Goal: Transaction & Acquisition: Register for event/course

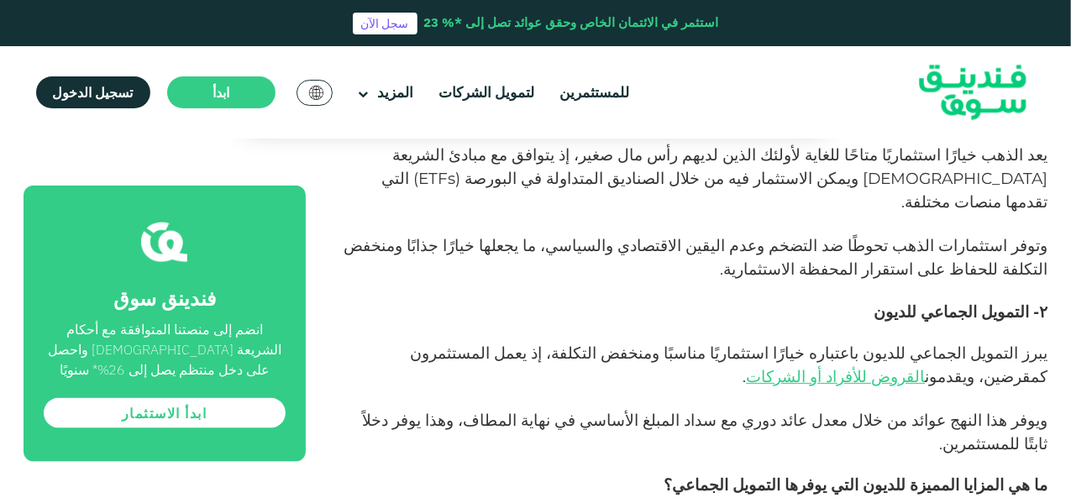
scroll to position [992, 0]
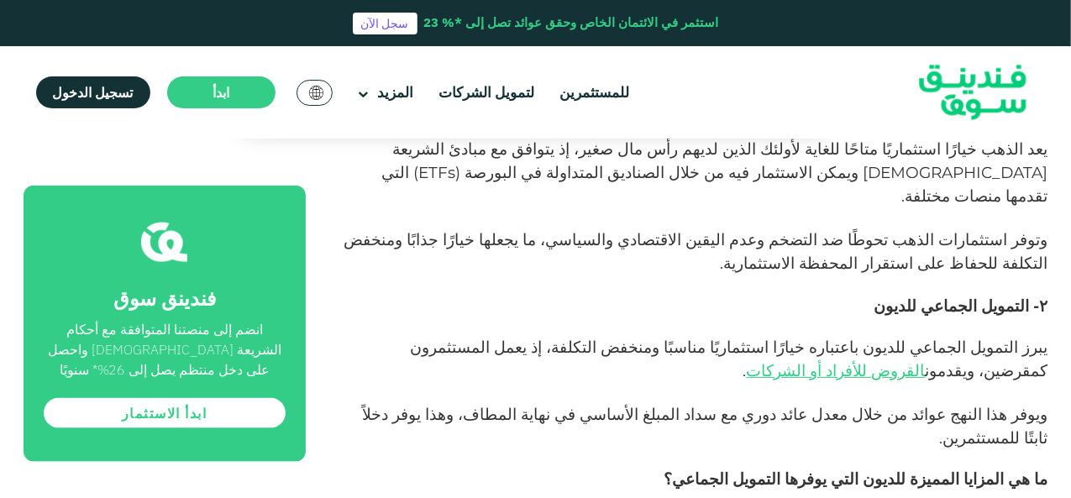
drag, startPoint x: 1072, startPoint y: 103, endPoint x: 1073, endPoint y: 117, distance: 13.5
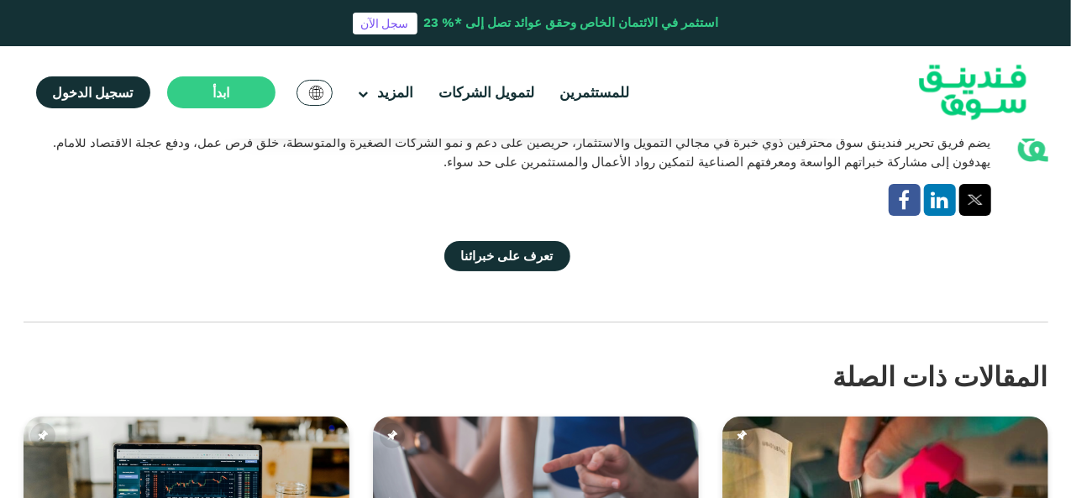
scroll to position [3751, 0]
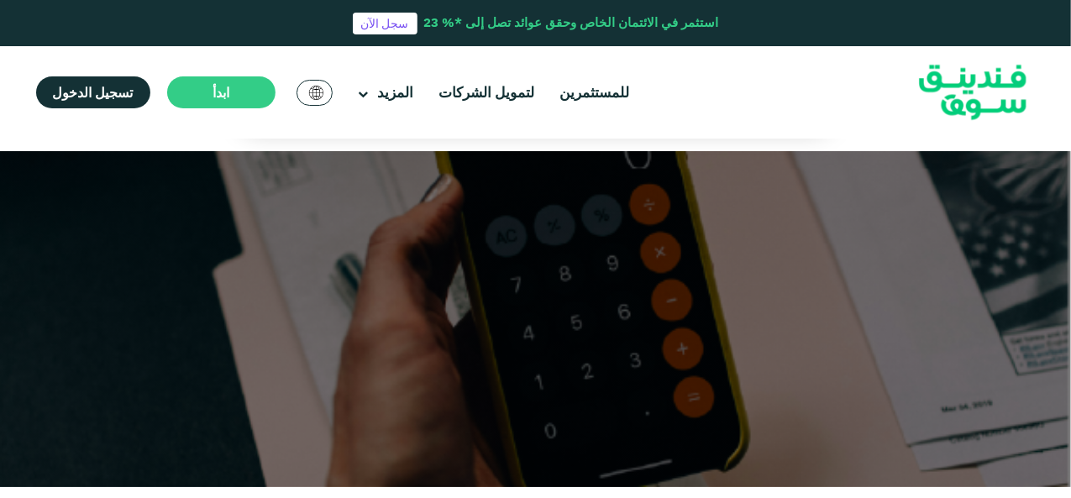
scroll to position [436, 0]
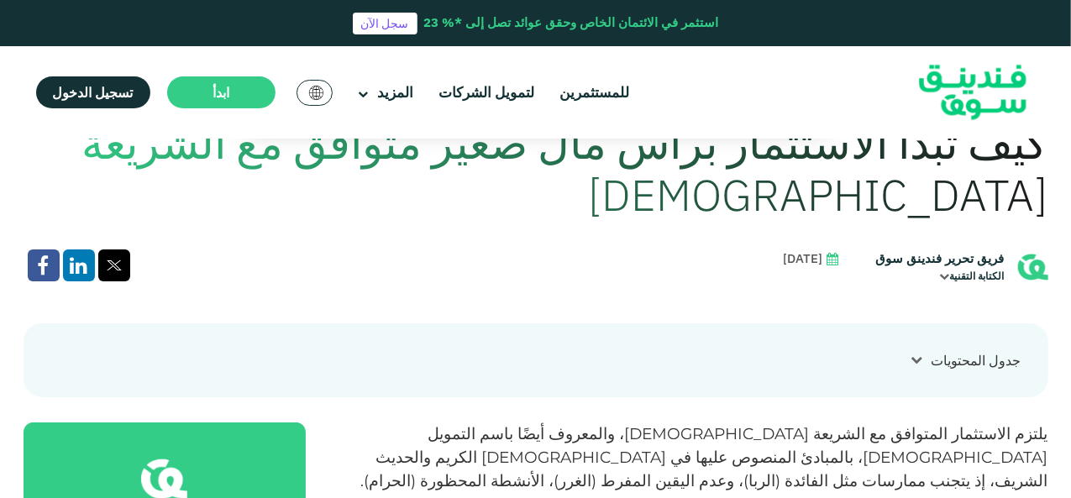
click at [1070, 99] on header "استثمر في الائتمان الخاص وحقق عوائد تصل إلى *% 23 سجل الآن للمستثمرين لتمويل ال…" at bounding box center [535, 69] width 1071 height 139
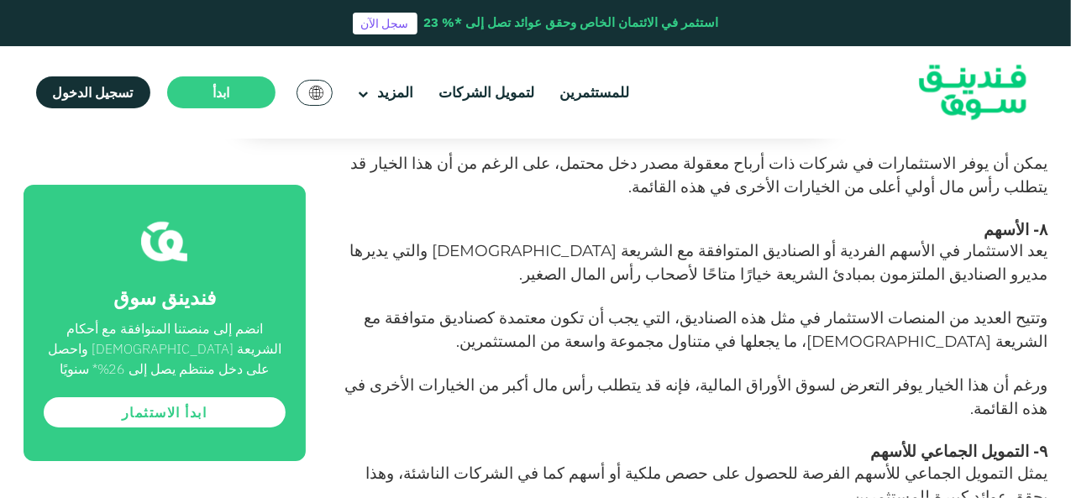
scroll to position [3365, 0]
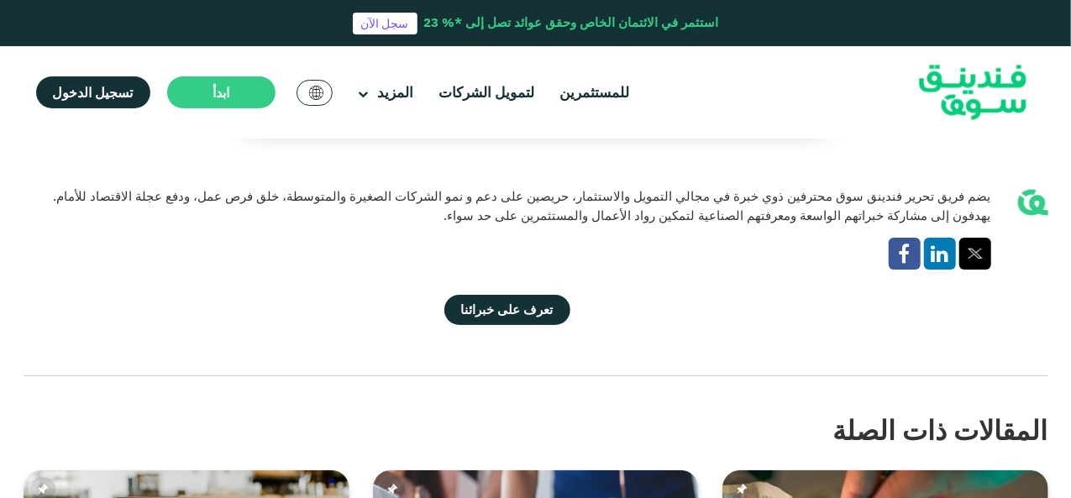
scroll to position [3800, 0]
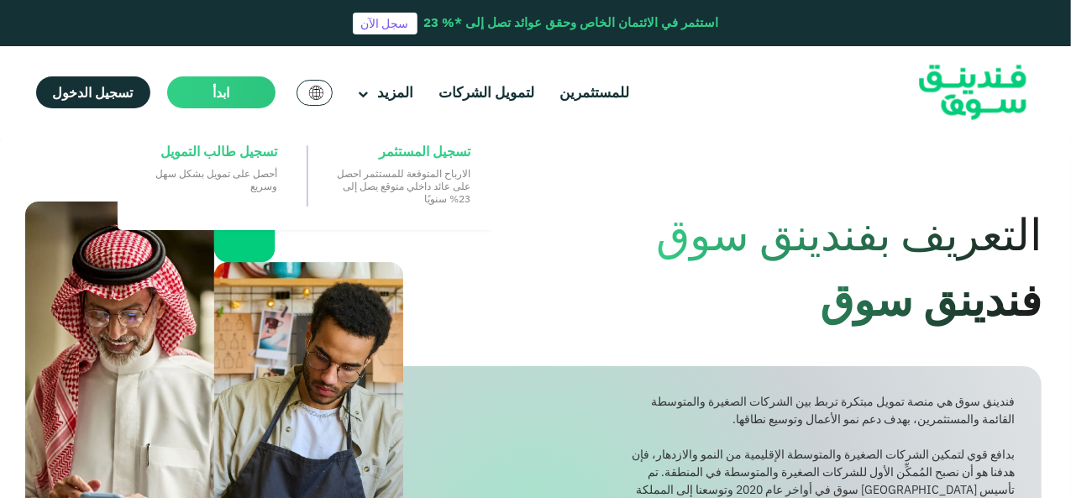
click at [207, 96] on main "ابدأ" at bounding box center [221, 92] width 108 height 32
click at [434, 156] on span "تسجيل المستثمر" at bounding box center [425, 151] width 92 height 18
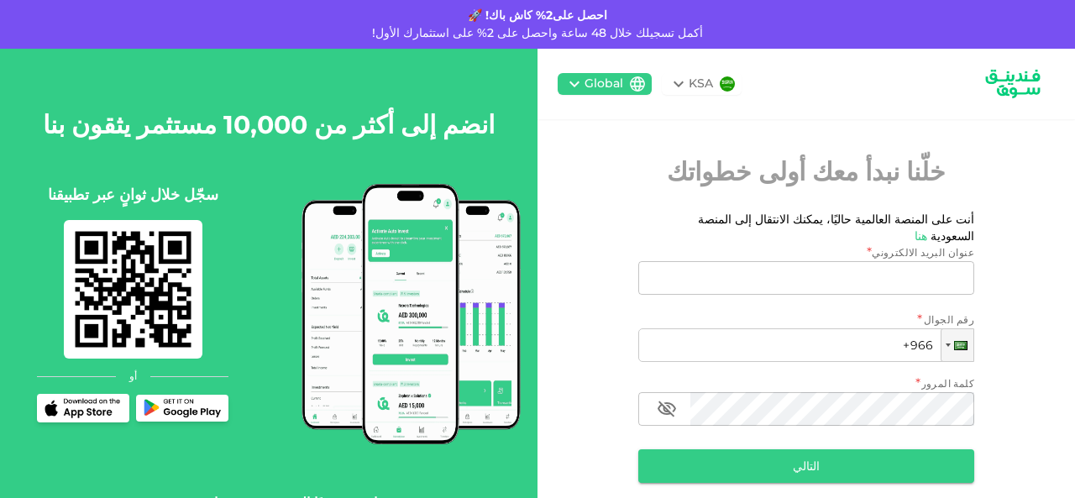
click at [712, 85] on div "KSA" at bounding box center [701, 84] width 24 height 18
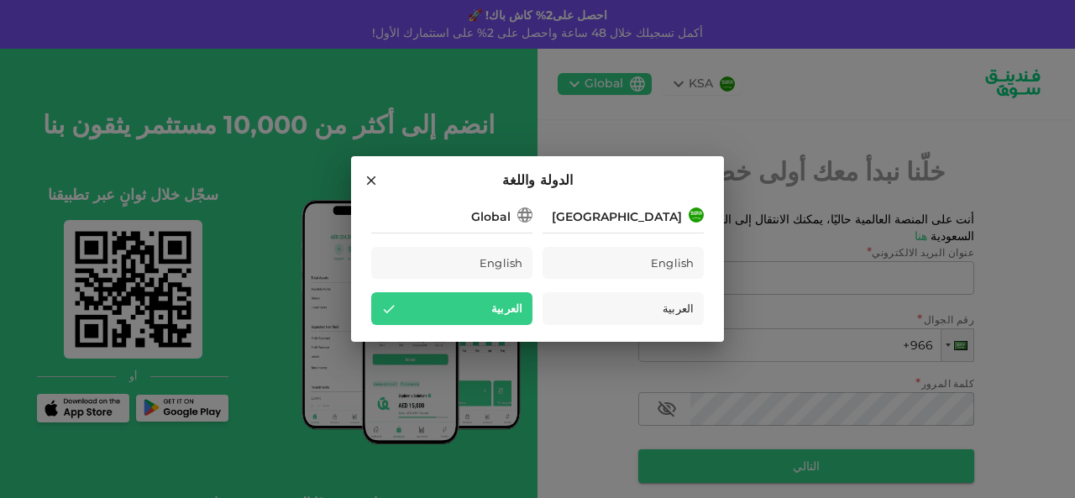
click at [370, 179] on icon at bounding box center [371, 180] width 9 height 9
